Goal: Use online tool/utility

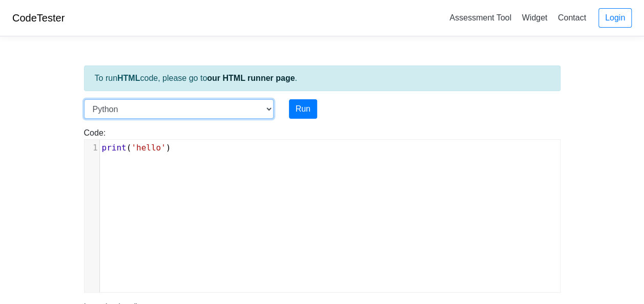
click at [243, 115] on select "C C++ Go Java Javascript Python Ruby" at bounding box center [179, 108] width 190 height 19
click at [84, 99] on select "C C++ Go Java Javascript Python Ruby" at bounding box center [179, 108] width 190 height 19
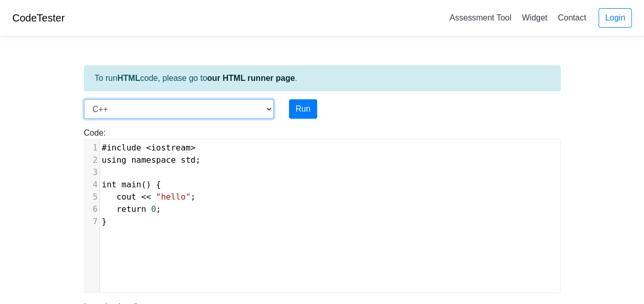
click at [182, 106] on select "C C++ Go Java Javascript Python Ruby" at bounding box center [179, 108] width 190 height 19
select select "javascript"
click at [84, 99] on select "C C++ Go Java Javascript Python Ruby" at bounding box center [179, 108] width 190 height 19
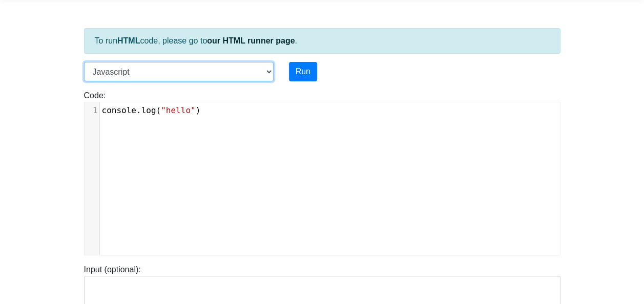
scroll to position [51, 0]
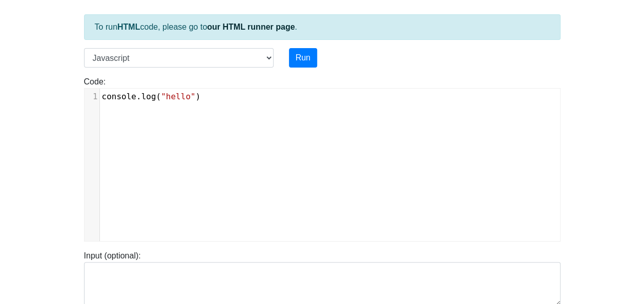
click at [228, 101] on pre "console . log ( "hello" )" at bounding box center [334, 97] width 468 height 12
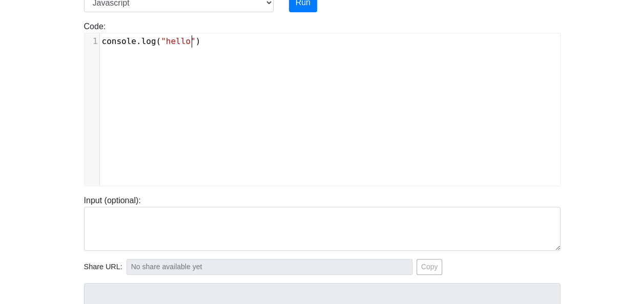
scroll to position [120, 0]
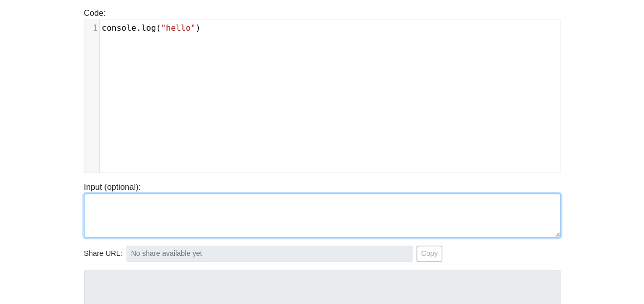
click at [170, 210] on textarea at bounding box center [322, 216] width 477 height 44
paste textarea "<!DOCTYPE html> <html lang="en"> <head> <meta charset="UTF-8"> <title>Snake Gam…"
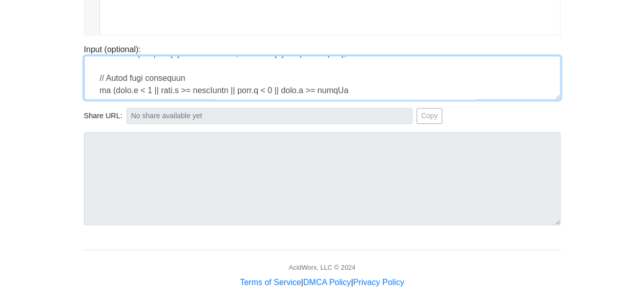
scroll to position [265, 0]
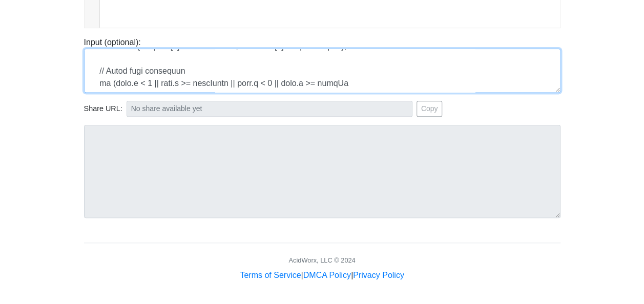
type textarea "<!DOCTYPE html> <html lang="en"> <head> <meta charset="UTF-8"> <title>Snake Gam…"
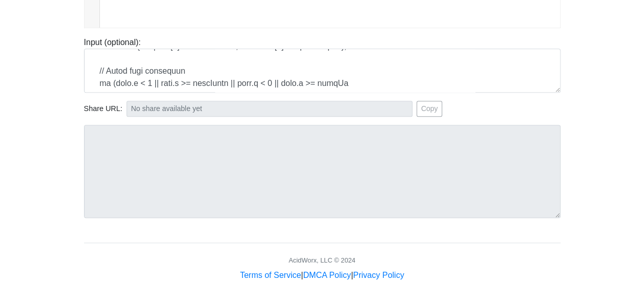
click at [194, 253] on footer "AcidWorx, LLC © 2024 Terms of Service | DMCA Policy | Privacy Policy" at bounding box center [322, 262] width 477 height 39
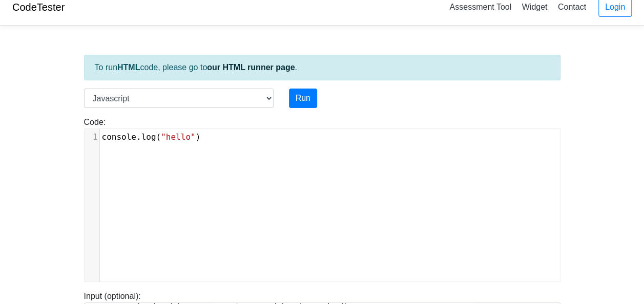
scroll to position [0, 0]
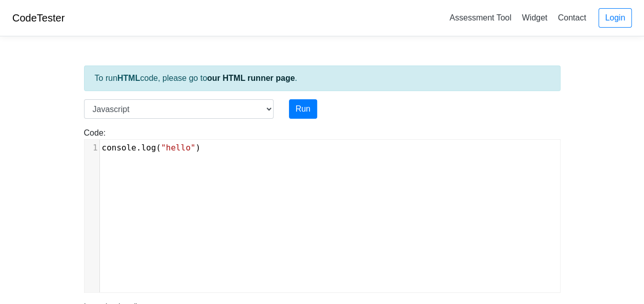
click at [168, 178] on div "xxxxxxxxxx 1 console . log ( "hello" )" at bounding box center [330, 224] width 491 height 168
click at [202, 151] on pre "console . log ( "hello" )" at bounding box center [334, 148] width 468 height 12
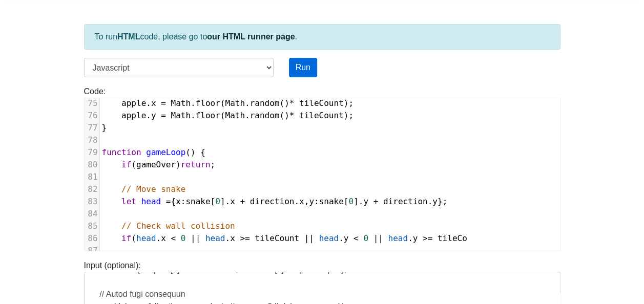
scroll to position [42, 0]
click at [306, 61] on button "Run" at bounding box center [303, 66] width 28 height 19
type input "[URL][DOMAIN_NAME]"
type textarea "Submission status: Runtime Error (NZEC) Stderr: /box/script.js:1 console.log("h…"
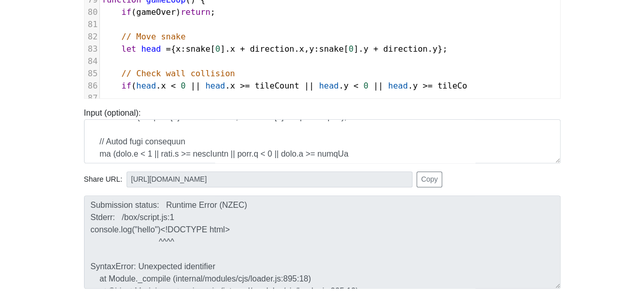
scroll to position [194, 0]
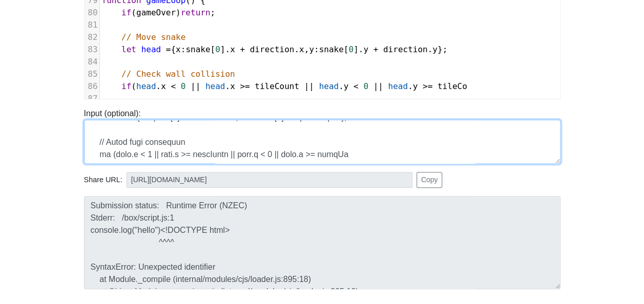
drag, startPoint x: 93, startPoint y: 131, endPoint x: 413, endPoint y: 147, distance: 319.6
click at [413, 147] on textarea at bounding box center [322, 142] width 477 height 44
type textarea "<!DOCTYPE html> <html lang="en"> <head> <meta charset="UTF-8"> <title>Snake Gam…"
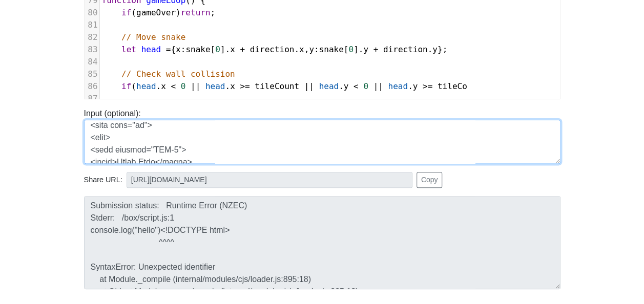
scroll to position [0, 0]
drag, startPoint x: 351, startPoint y: 162, endPoint x: 47, endPoint y: 18, distance: 336.3
click at [47, 18] on body "CodeTester Assessment Tool Widget Contact Login To run HTML code, please go to …" at bounding box center [322, 79] width 644 height 547
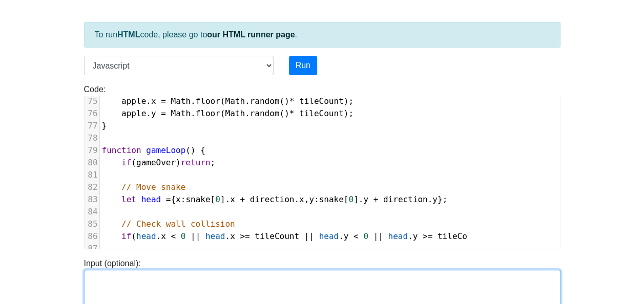
scroll to position [39, 0]
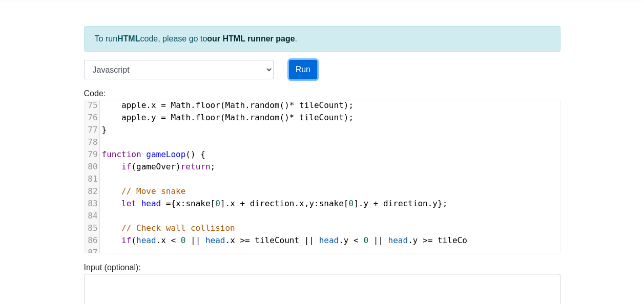
click at [302, 66] on button "Run" at bounding box center [303, 69] width 28 height 19
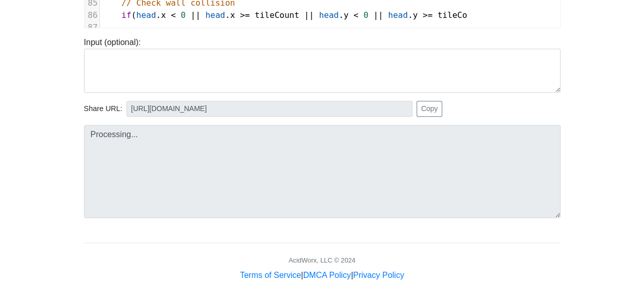
type input "[URL][DOMAIN_NAME]"
type textarea "Submission status: Runtime Error (NZEC) Stderr: /box/script.js:1 console.log("h…"
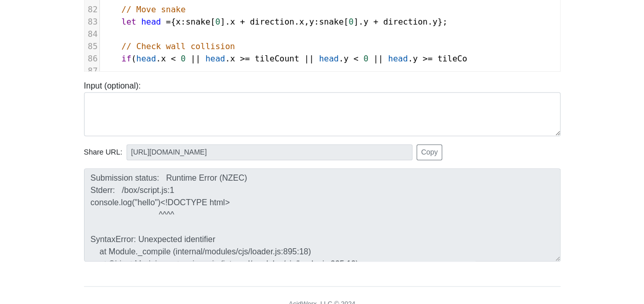
scroll to position [221, 0]
click at [424, 157] on button "Copy" at bounding box center [430, 153] width 26 height 16
click at [451, 146] on div "Share URL: [URL][DOMAIN_NAME] Copy" at bounding box center [322, 153] width 477 height 16
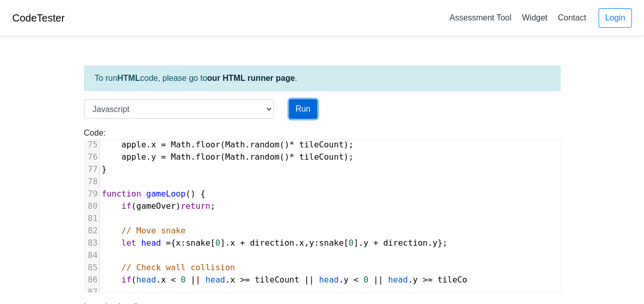
click at [301, 116] on button "Run" at bounding box center [303, 108] width 28 height 19
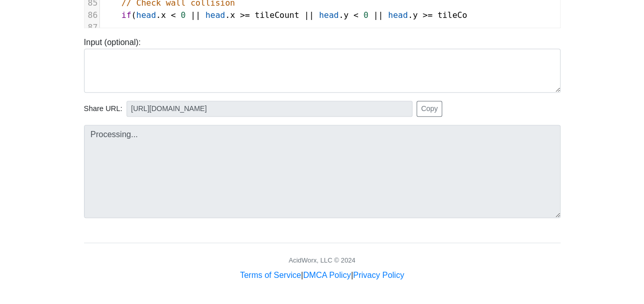
type input "[URL][DOMAIN_NAME]"
type textarea "Submission status: Runtime Error (NZEC) Stderr: /box/script.js:1 console.log("h…"
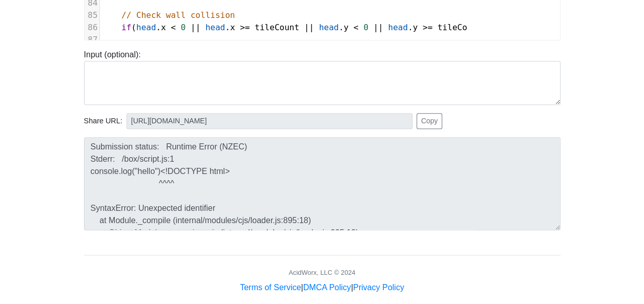
click at [70, 121] on body "CodeTester Assessment Tool Widget Contact Login To run HTML code, please go to …" at bounding box center [322, 20] width 644 height 547
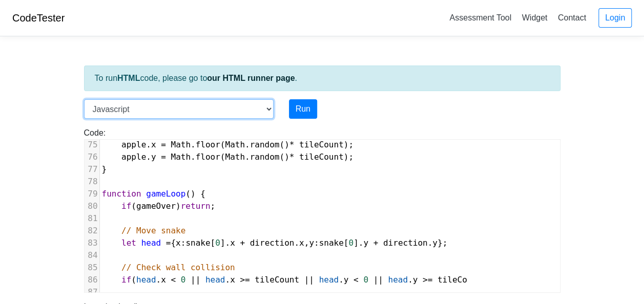
click at [146, 109] on select "C C++ Go Java Javascript Python Ruby" at bounding box center [179, 108] width 190 height 19
click at [84, 99] on select "C C++ Go Java Javascript Python Ruby" at bounding box center [179, 108] width 190 height 19
